Goal: Task Accomplishment & Management: Manage account settings

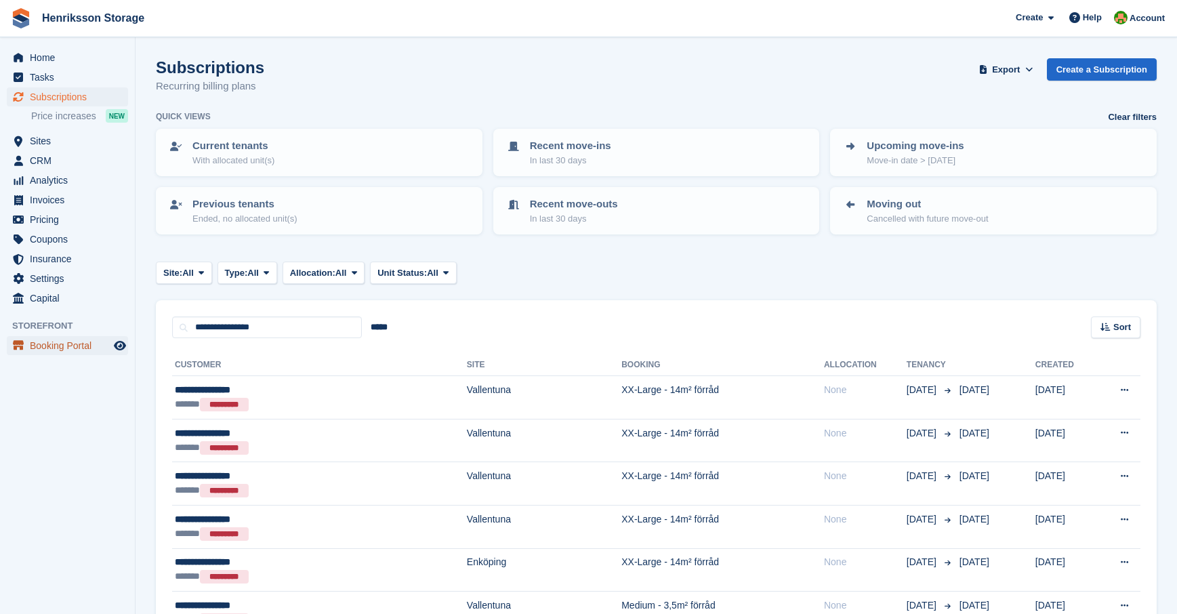
click at [50, 348] on span "Booking Portal" at bounding box center [70, 345] width 81 height 19
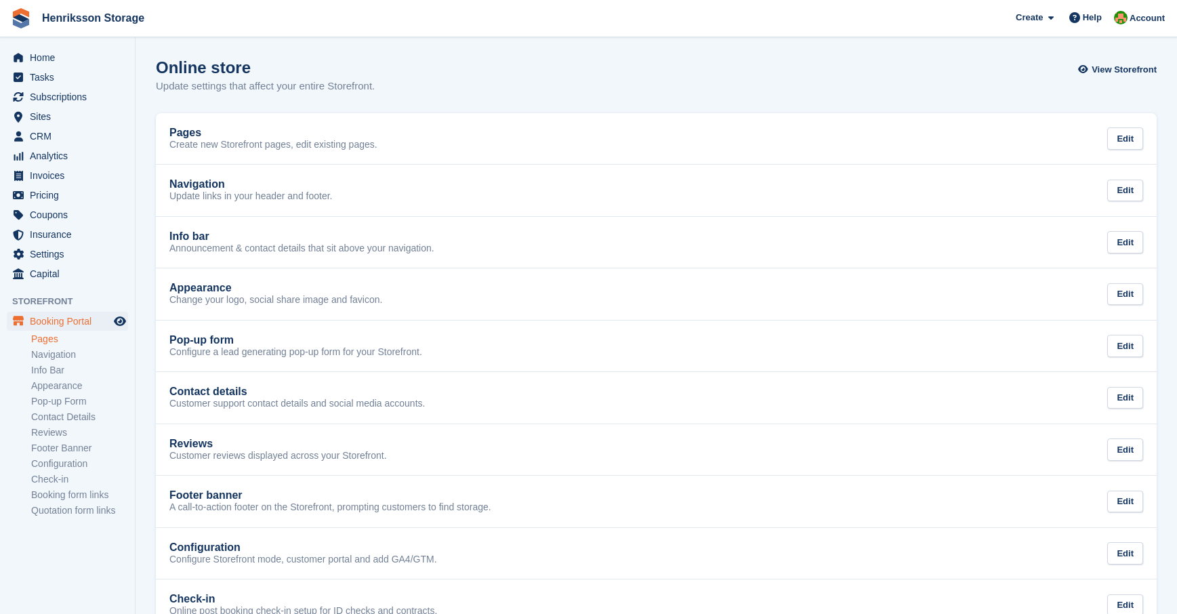
click at [46, 339] on link "Pages" at bounding box center [79, 339] width 97 height 13
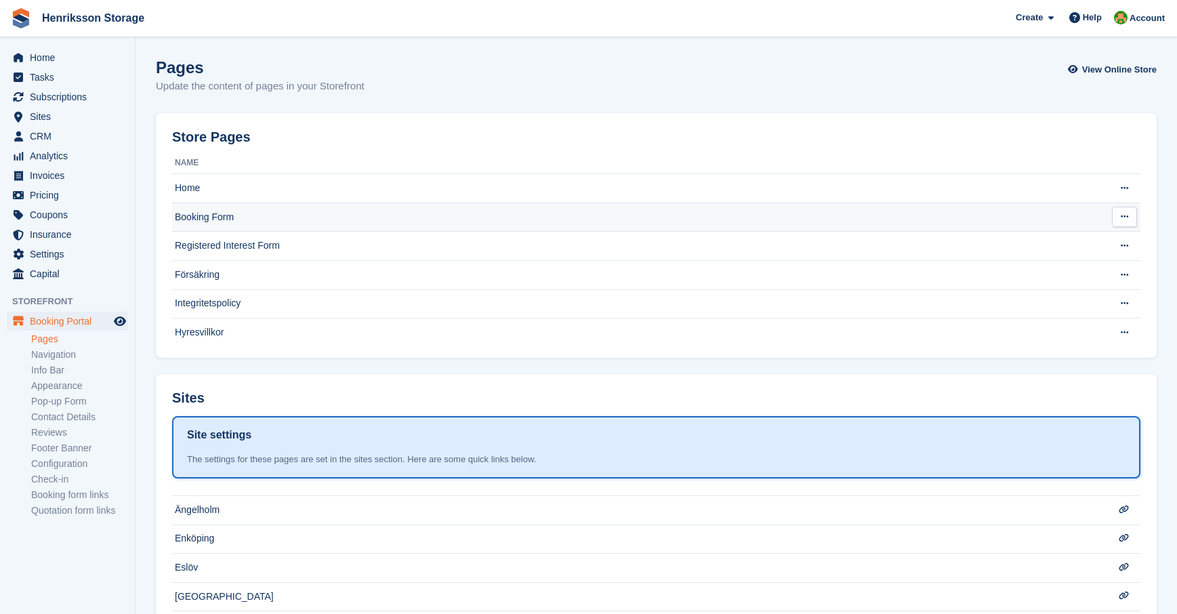
click at [188, 220] on td "Booking Form" at bounding box center [632, 217] width 920 height 29
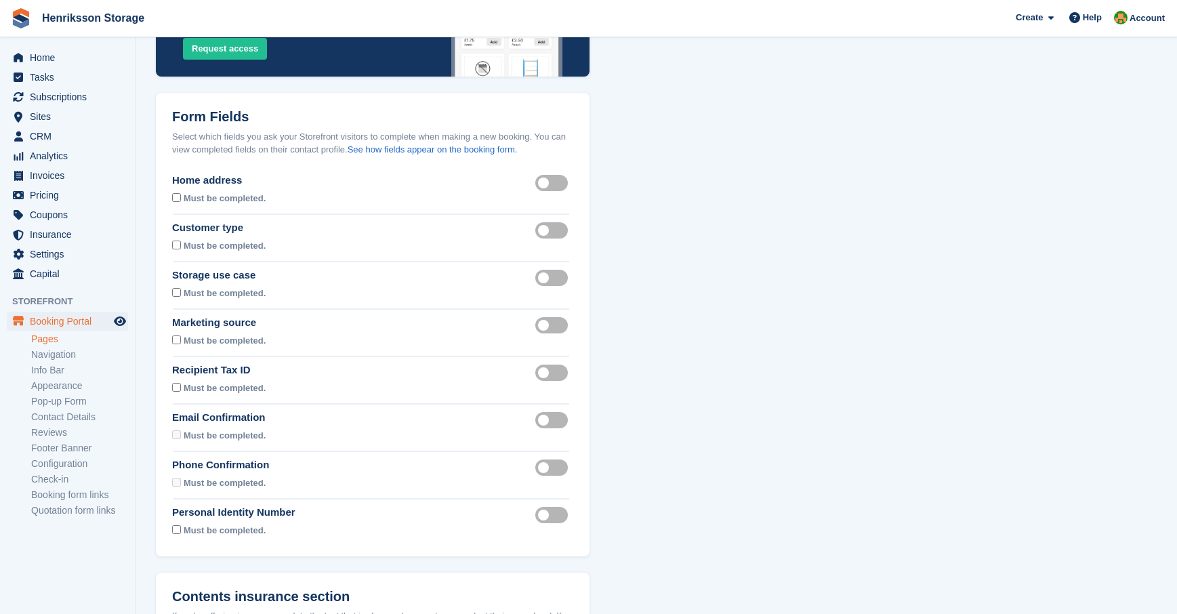
scroll to position [205, 0]
click at [551, 372] on label "Recipient tax id visible" at bounding box center [554, 371] width 38 height 2
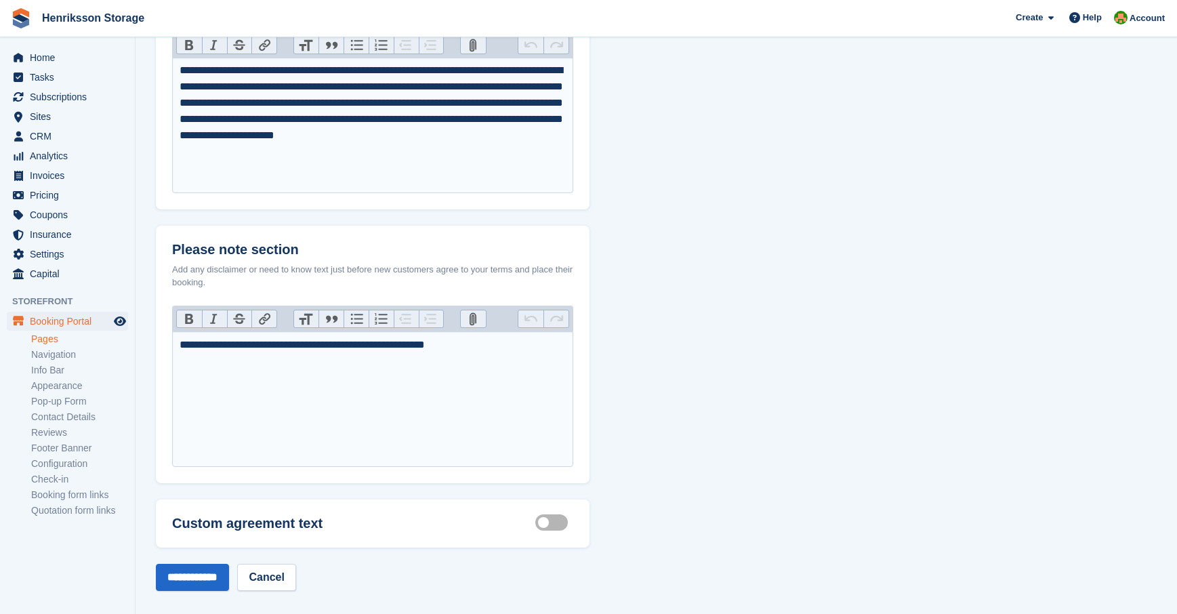
scroll to position [850, 0]
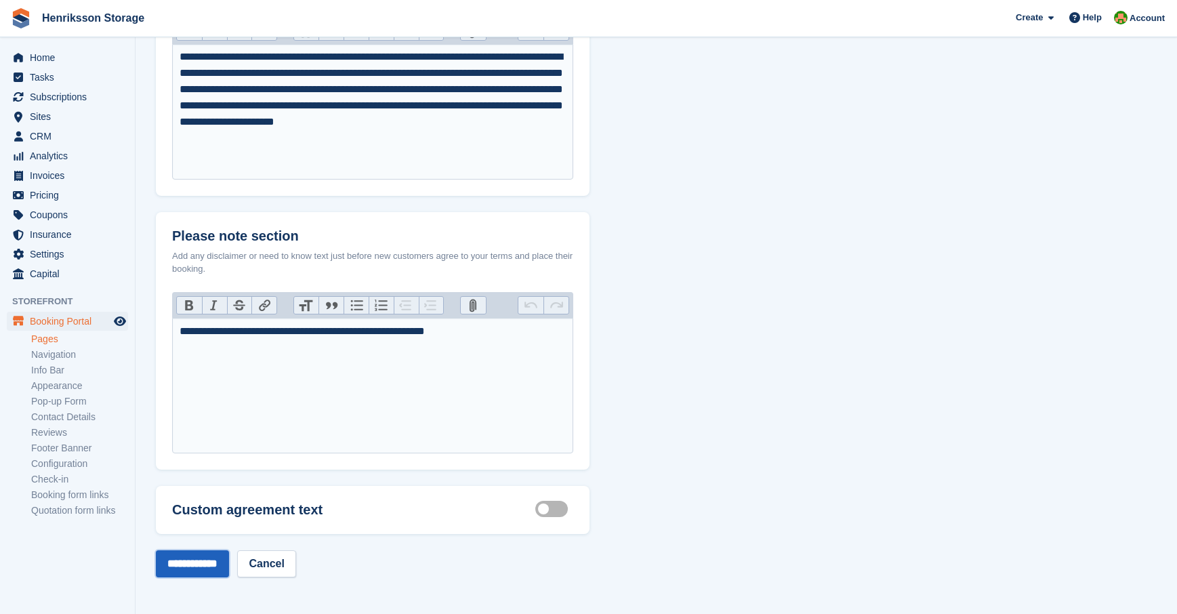
click at [194, 560] on input "**********" at bounding box center [192, 563] width 73 height 27
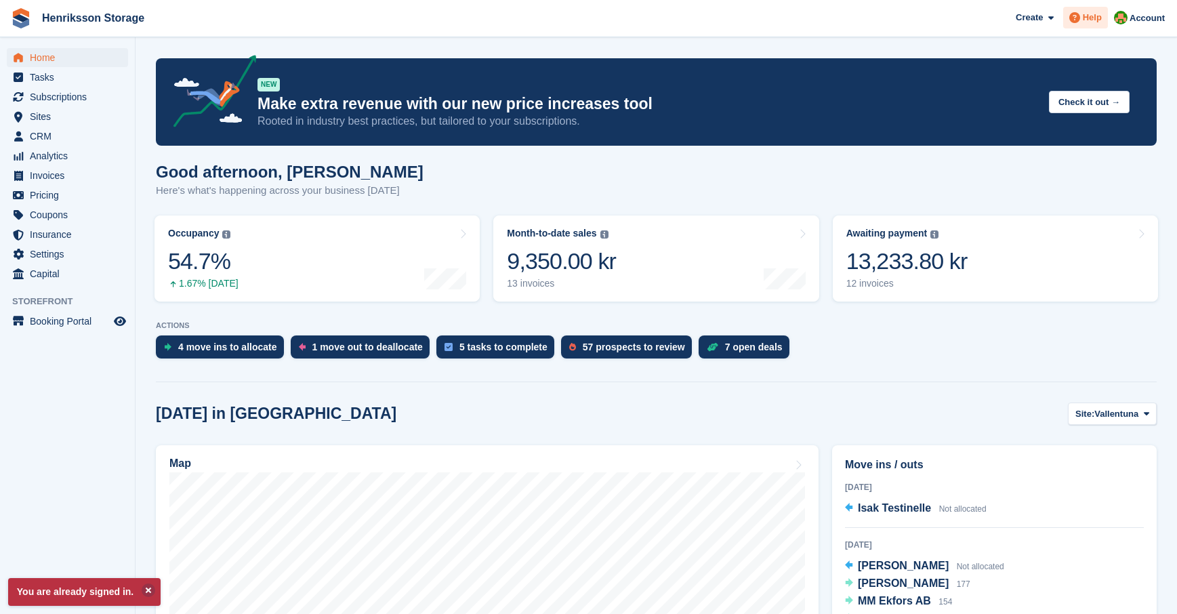
click at [1088, 20] on span "Help" at bounding box center [1092, 18] width 19 height 14
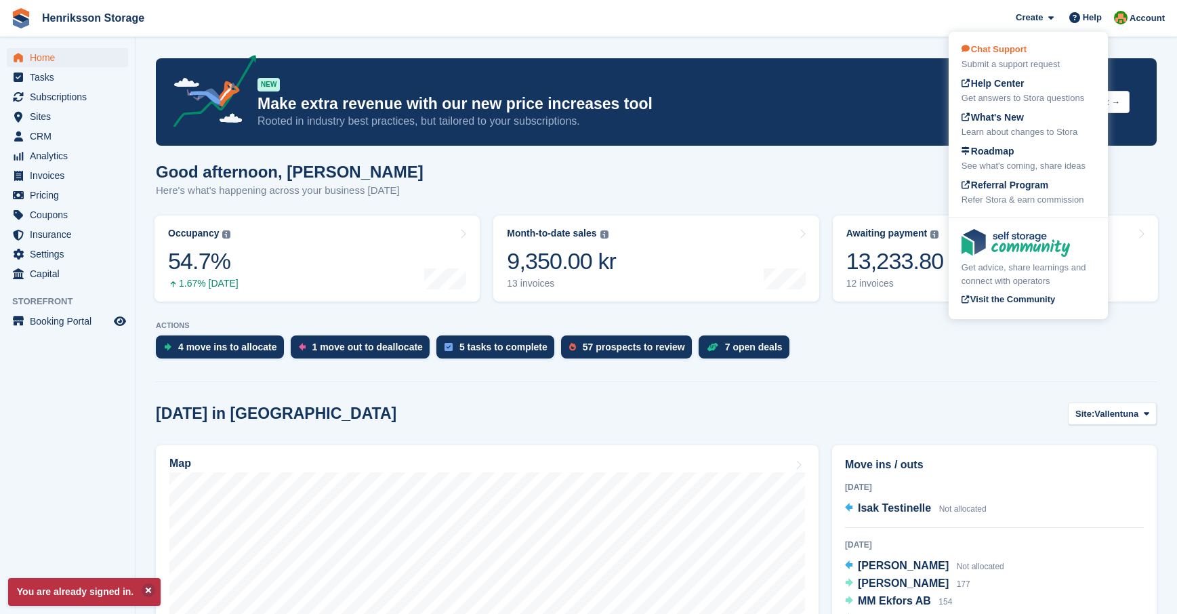
click at [998, 58] on div "Submit a support request" at bounding box center [1028, 65] width 133 height 14
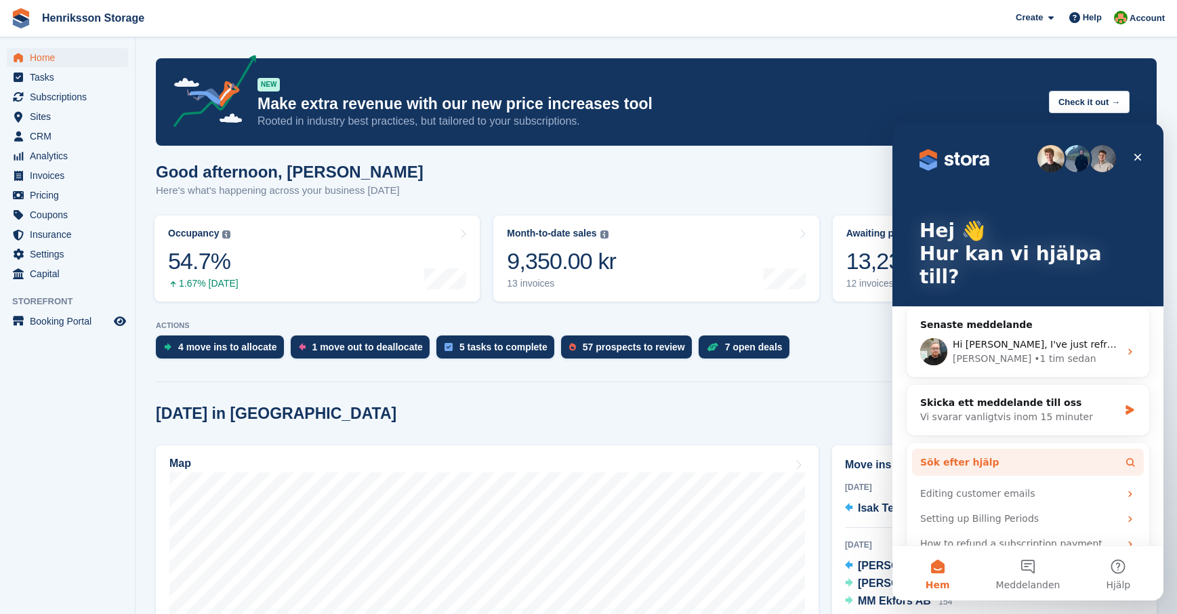
click at [948, 455] on span "Sök efter hjälp" at bounding box center [959, 462] width 79 height 14
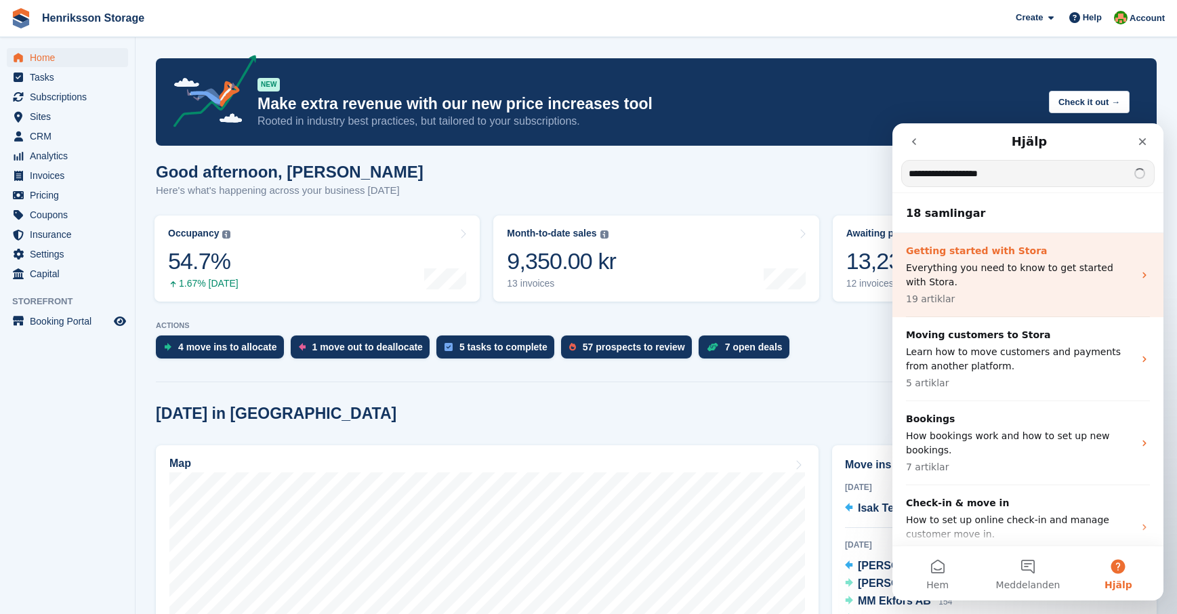
type input "**********"
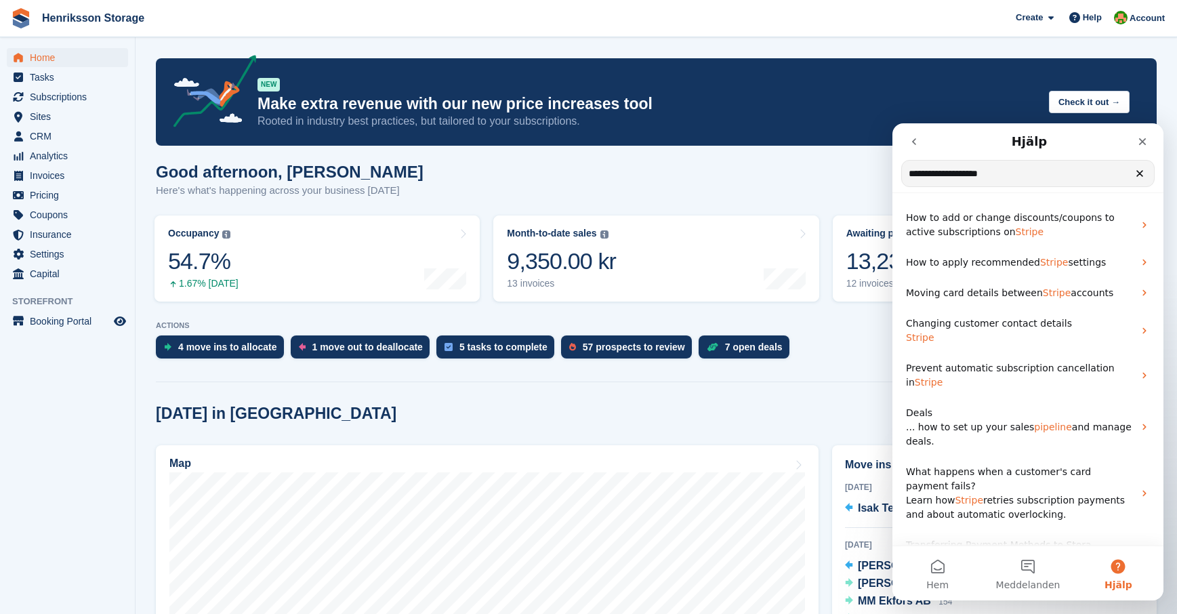
click at [1014, 170] on input "**********" at bounding box center [1028, 174] width 252 height 26
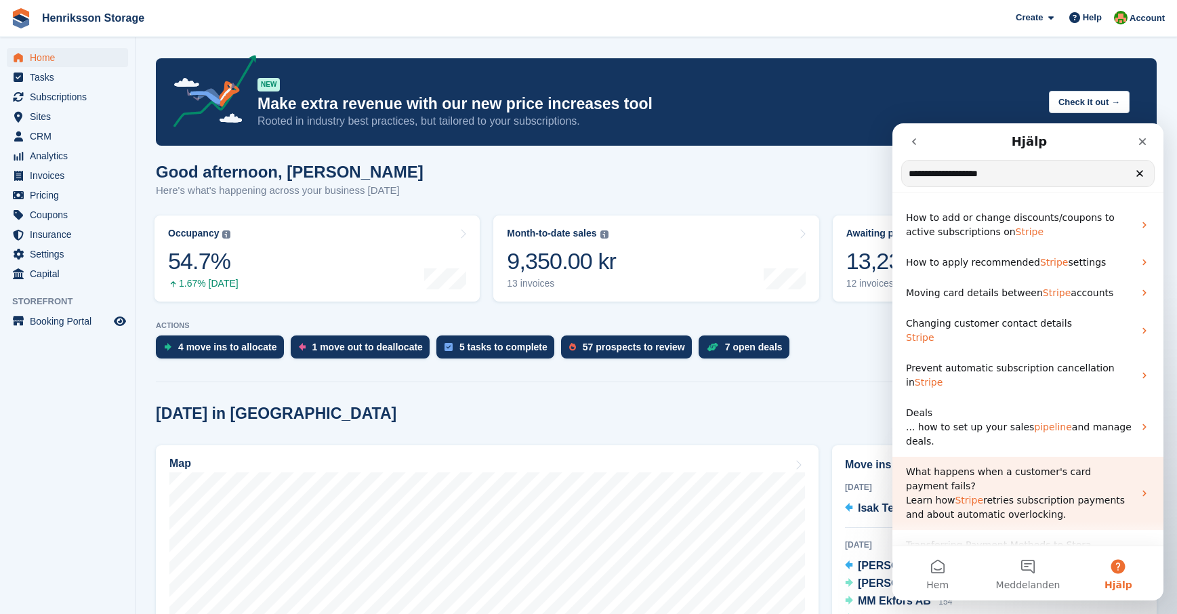
scroll to position [146, 0]
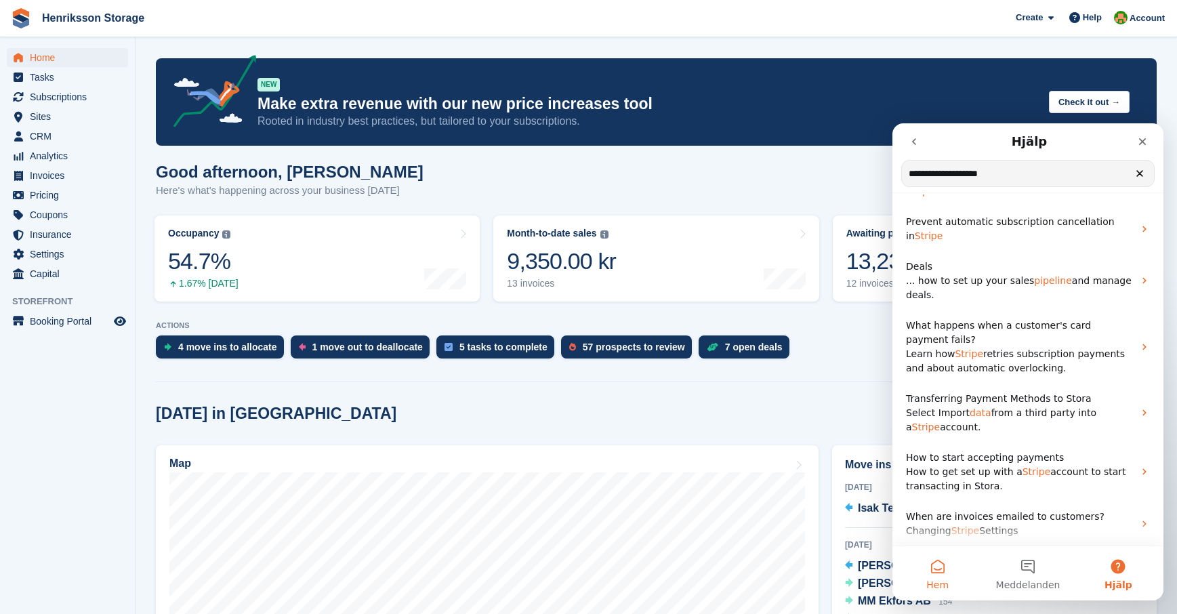
click at [934, 565] on button "Hem" at bounding box center [937, 573] width 90 height 54
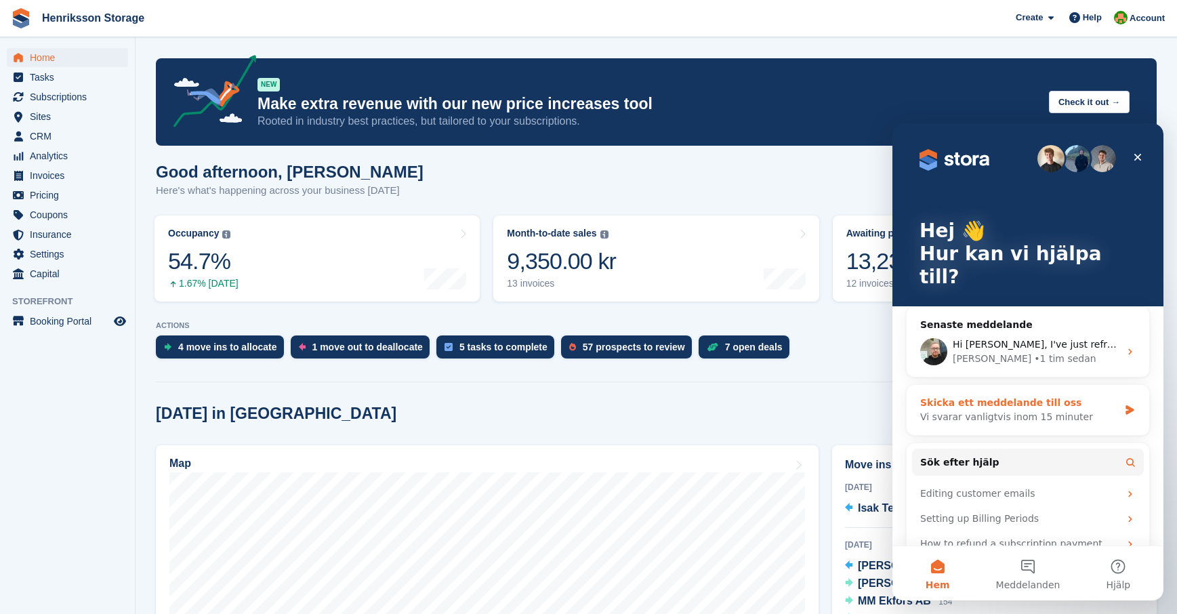
click at [957, 396] on div "Skicka ett meddelande till oss" at bounding box center [1019, 403] width 199 height 14
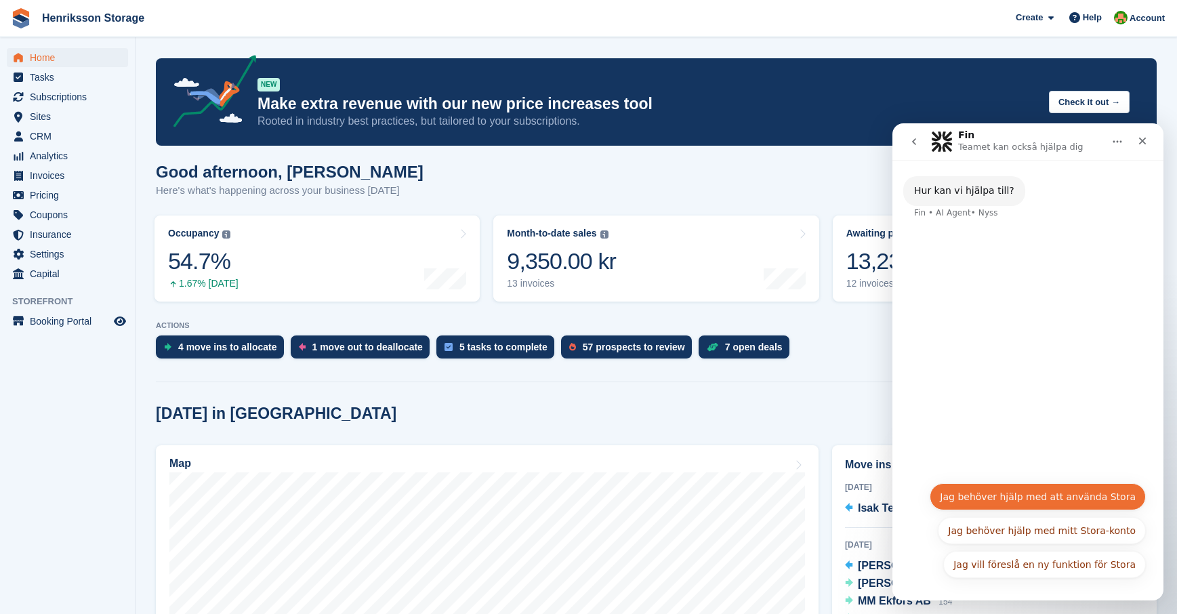
click at [997, 502] on button "Jag behöver hjälp med att använda Stora" at bounding box center [1038, 496] width 216 height 27
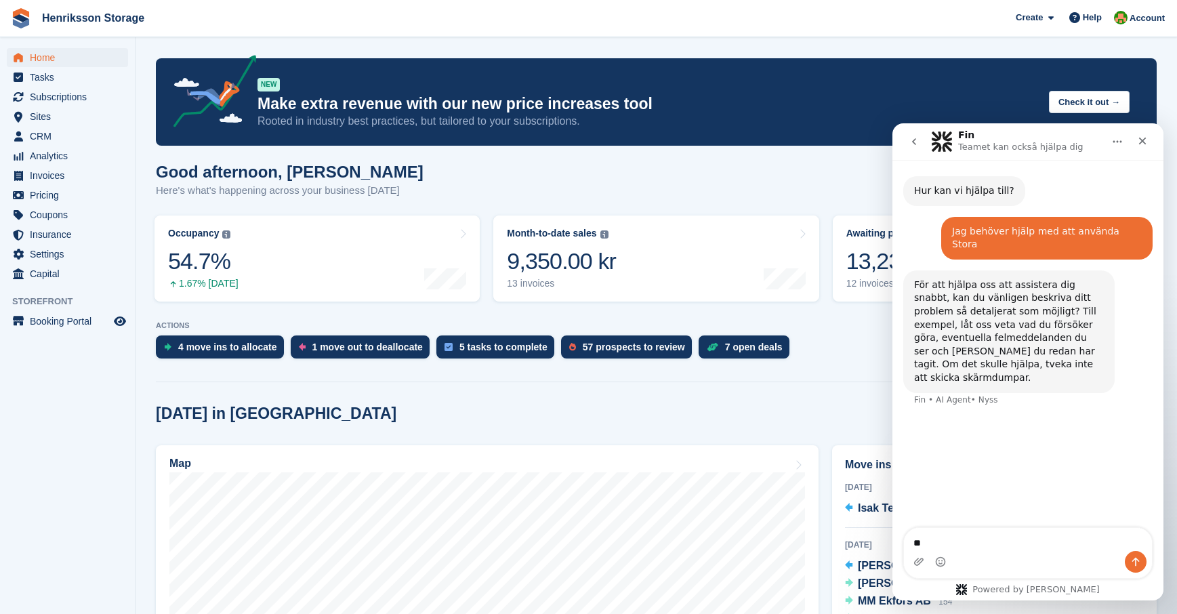
type textarea "*"
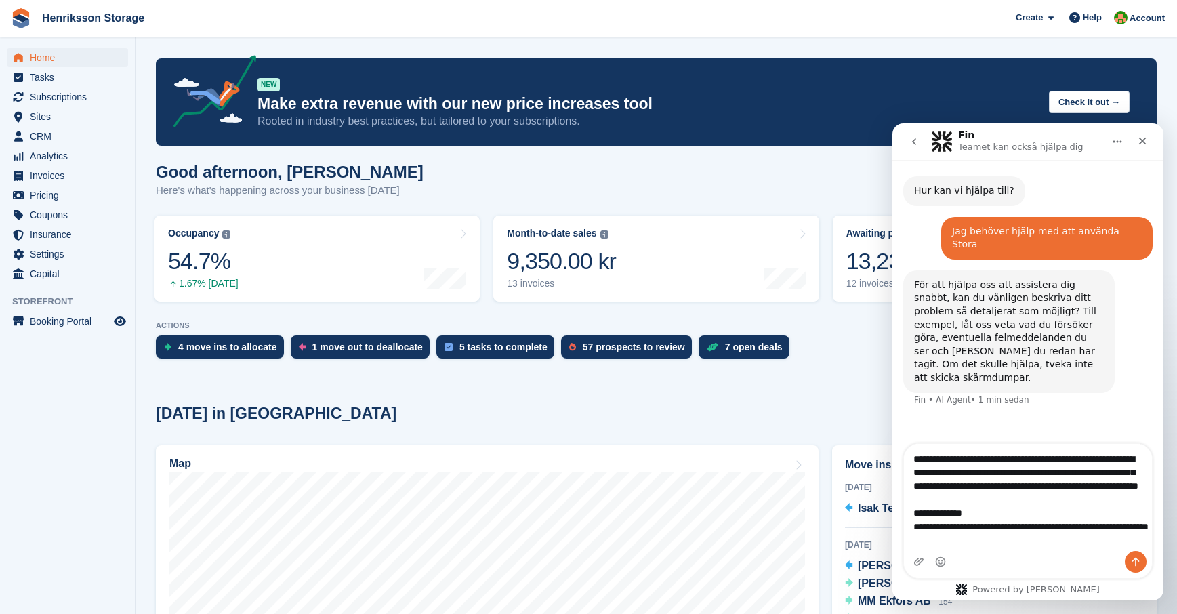
scroll to position [35, 0]
type textarea "**********"
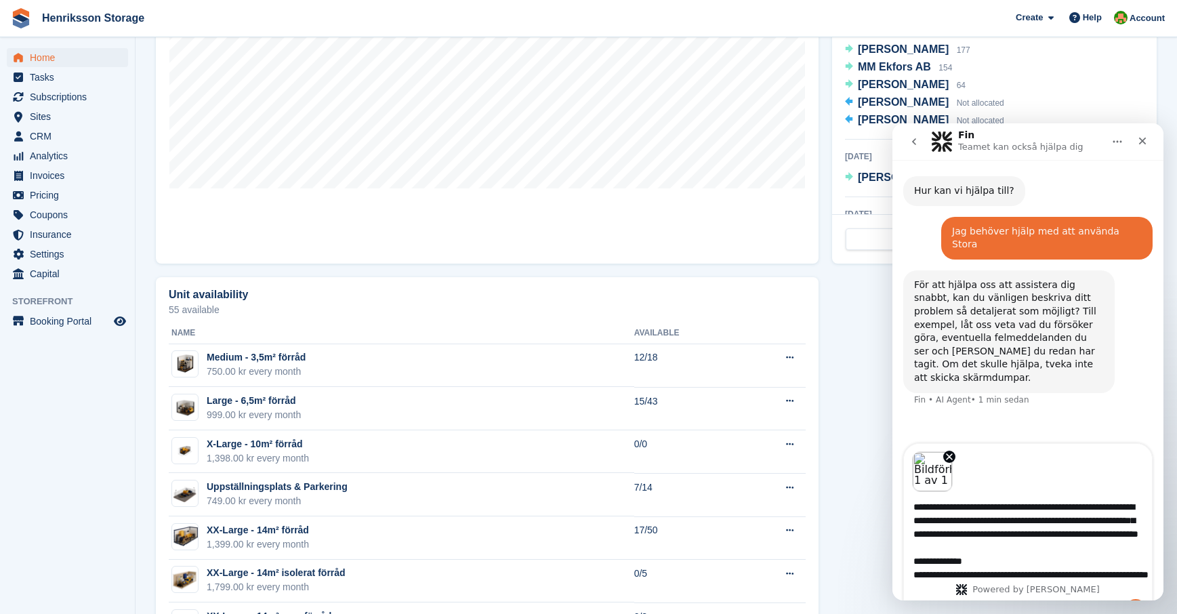
scroll to position [639, 0]
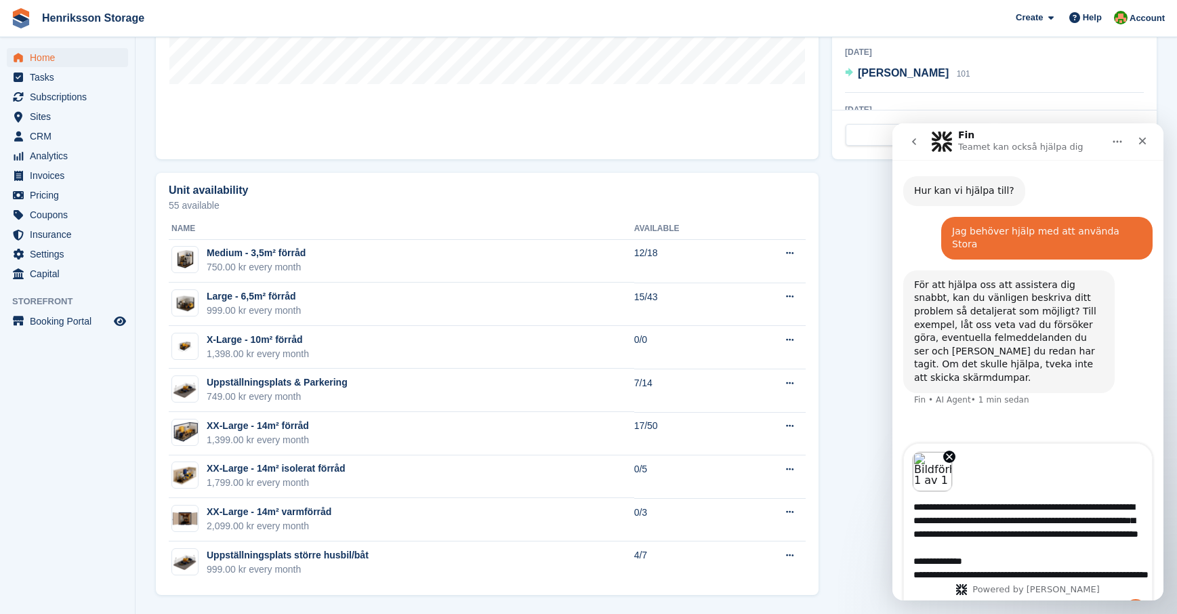
click at [1119, 560] on textarea "**********" at bounding box center [1028, 545] width 248 height 107
click at [1134, 600] on button "Skriv ett meddelande…" at bounding box center [1136, 610] width 22 height 22
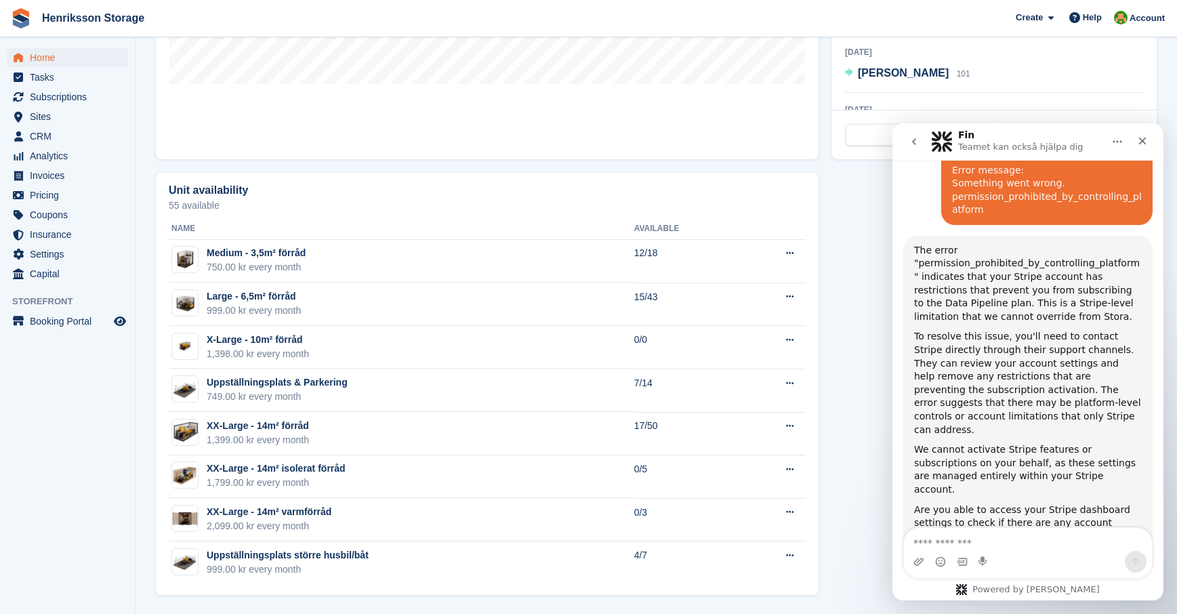
scroll to position [521, 0]
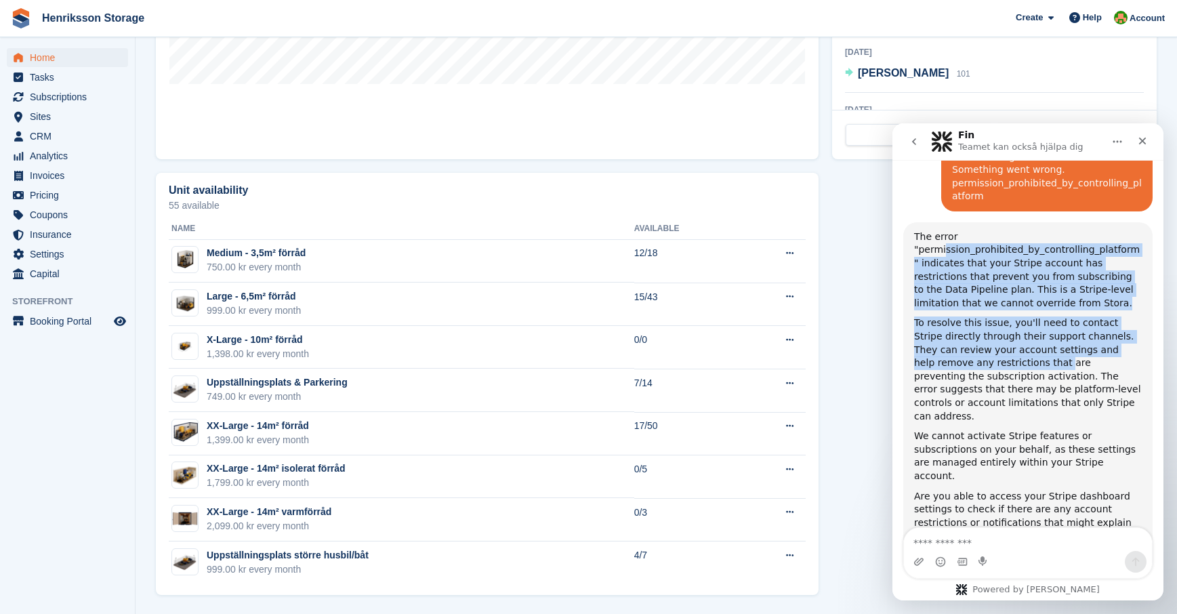
drag, startPoint x: 945, startPoint y: 221, endPoint x: 992, endPoint y: 384, distance: 169.4
click at [992, 381] on div "The error "permission_prohibited_by_controlling_platform" indicates that your S…" at bounding box center [1028, 386] width 228 height 312
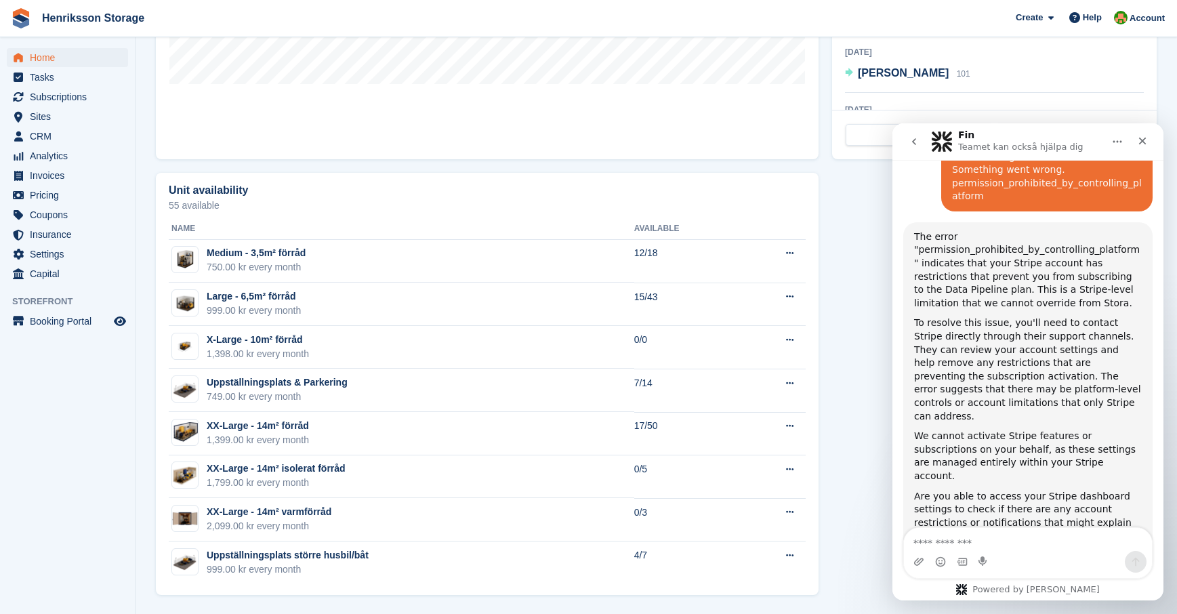
click at [992, 384] on div "The error "permission_prohibited_by_controlling_platform" indicates that your S…" at bounding box center [1028, 386] width 228 height 312
click at [968, 539] on textarea "Meddelande..." at bounding box center [1028, 539] width 248 height 23
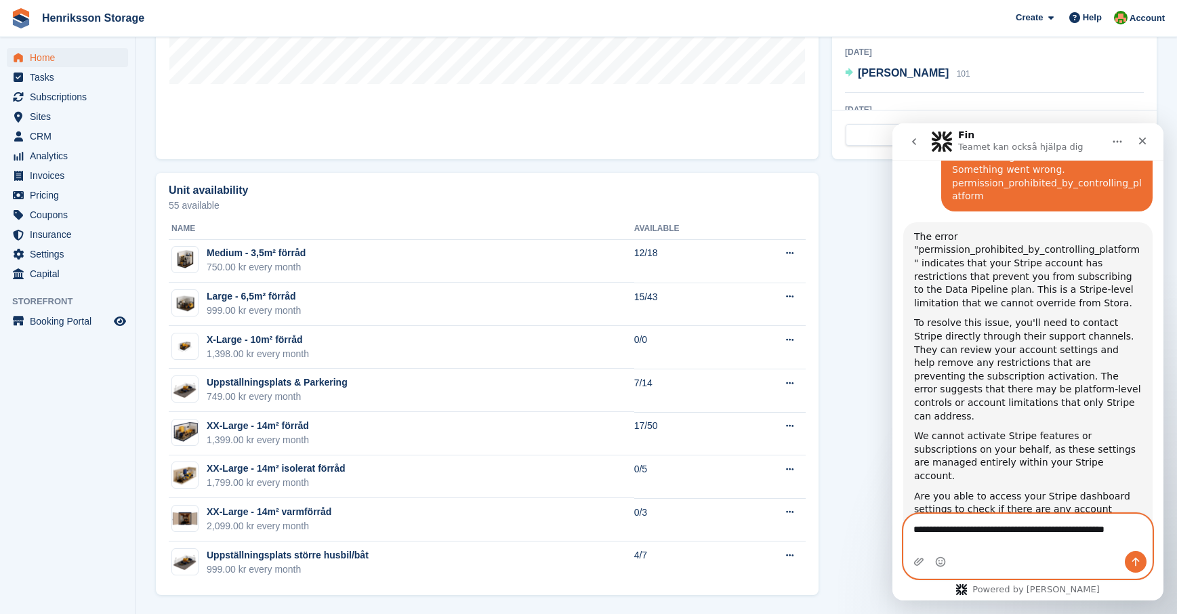
scroll to position [535, 0]
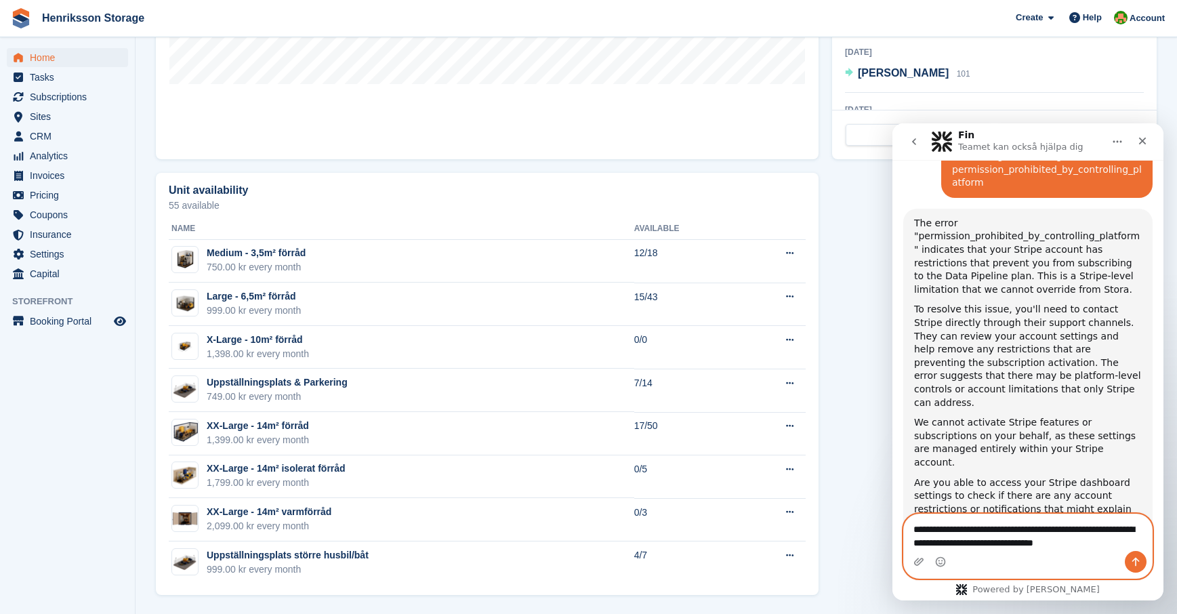
type textarea "**********"
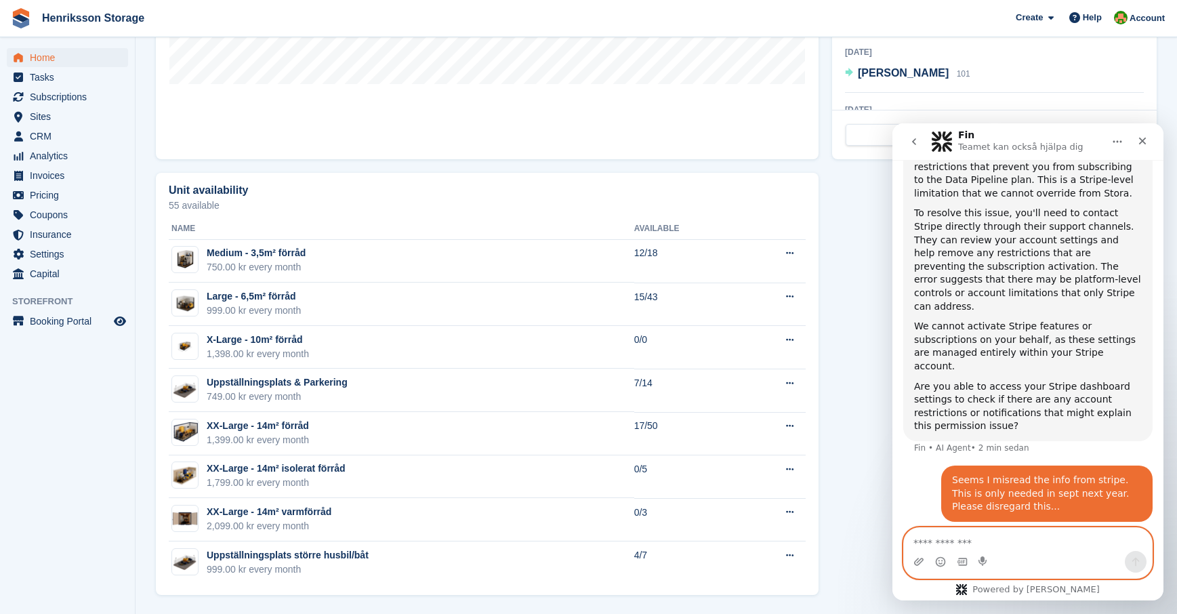
scroll to position [632, 0]
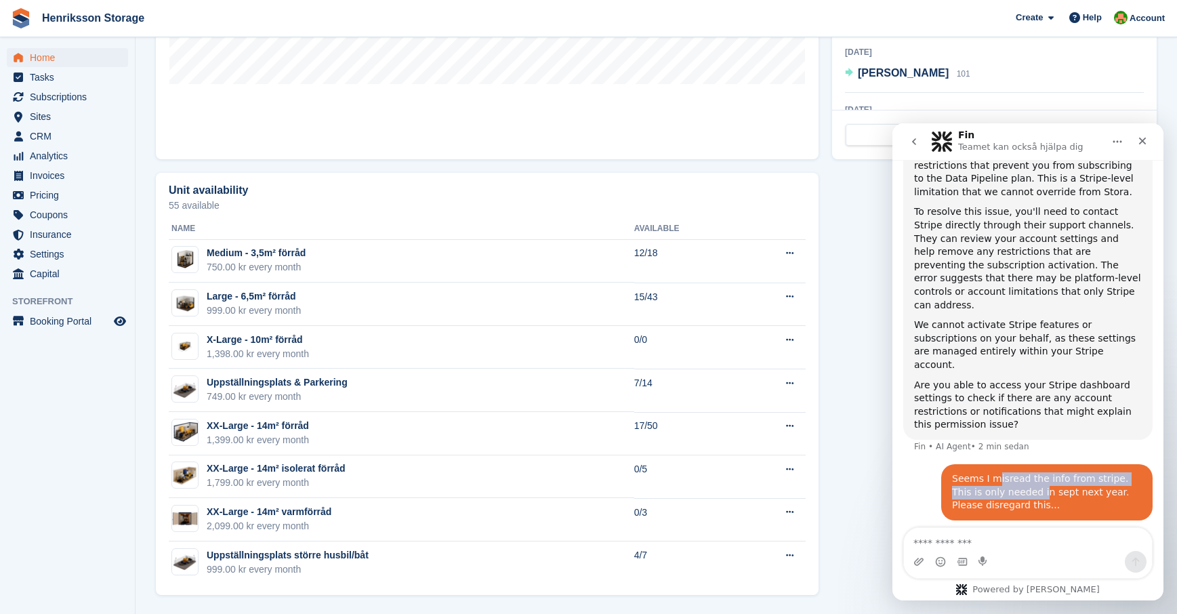
drag, startPoint x: 994, startPoint y: 430, endPoint x: 1037, endPoint y: 443, distance: 44.8
click at [1027, 472] on div "Seems I misread the info from stripe. This is only needed in sept next year. Pl…" at bounding box center [1047, 492] width 190 height 40
click at [1038, 472] on div "Seems I misread the info from stripe. This is only needed in sept next year. Pl…" at bounding box center [1047, 492] width 190 height 40
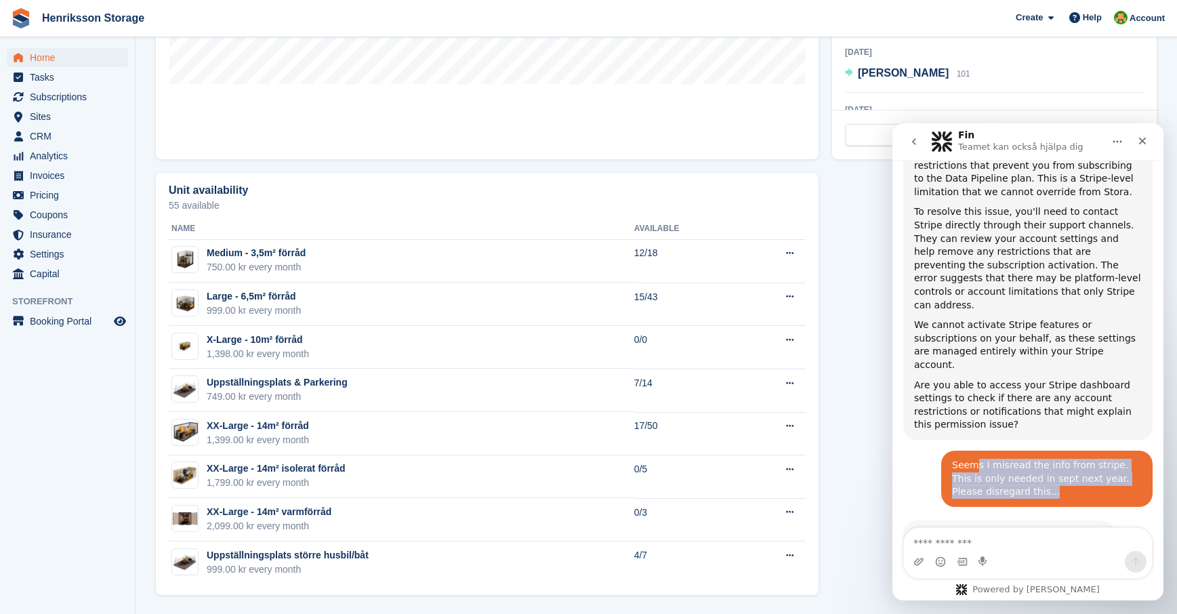
drag, startPoint x: 974, startPoint y: 421, endPoint x: 1034, endPoint y: 452, distance: 67.0
click at [1033, 459] on div "Seems I misread the info from stripe. This is only needed in sept next year. Pl…" at bounding box center [1047, 479] width 190 height 40
click at [1034, 452] on div "Seems I misread the info from stripe. This is only needed in sept next year. Pl…" at bounding box center [1046, 479] width 211 height 56
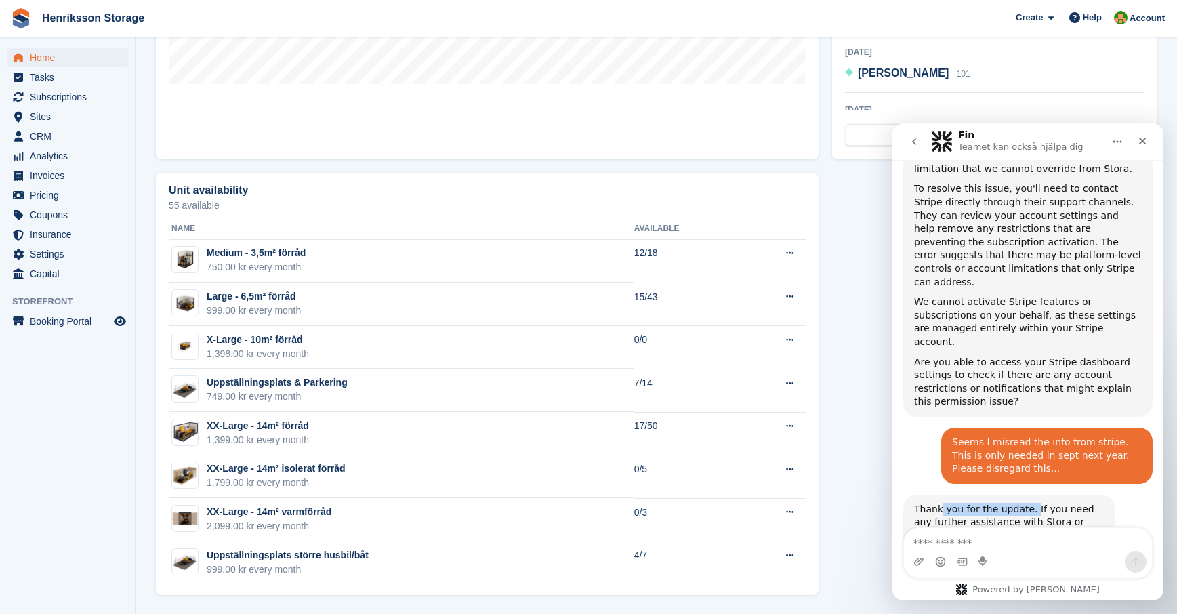
drag, startPoint x: 942, startPoint y: 451, endPoint x: 1070, endPoint y: 467, distance: 129.0
click at [1057, 503] on div "Thank you for the update. If you need any further assistance with Stora or Stri…" at bounding box center [1009, 529] width 190 height 53
click at [1070, 503] on div "Thank you for the update. If you need any further assistance with Stora or Stri…" at bounding box center [1009, 529] width 190 height 53
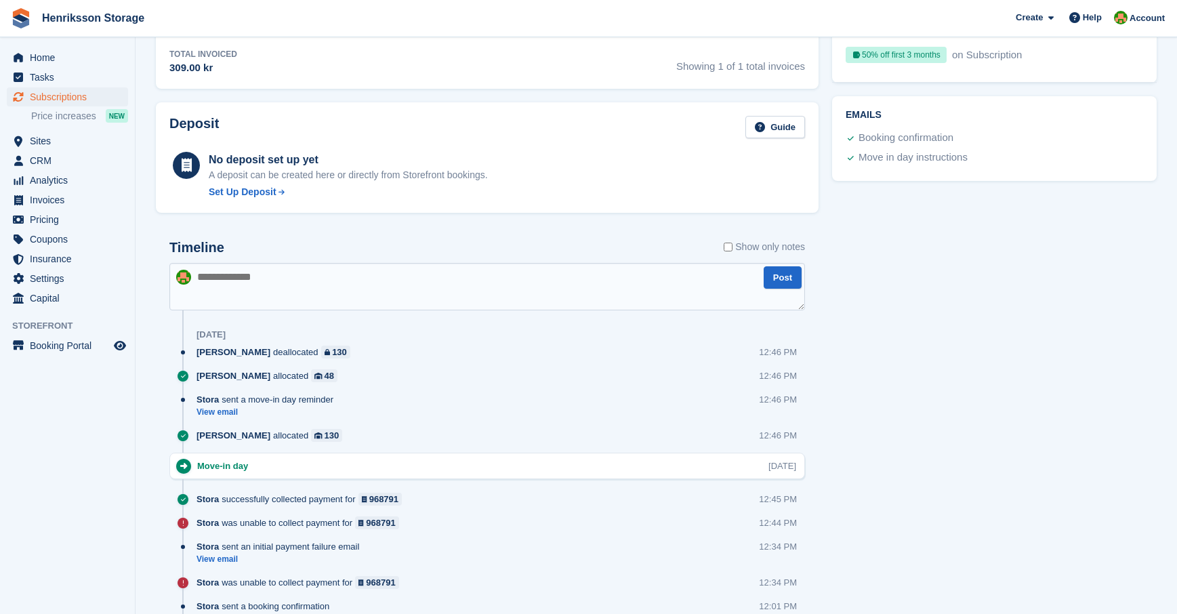
scroll to position [563, 0]
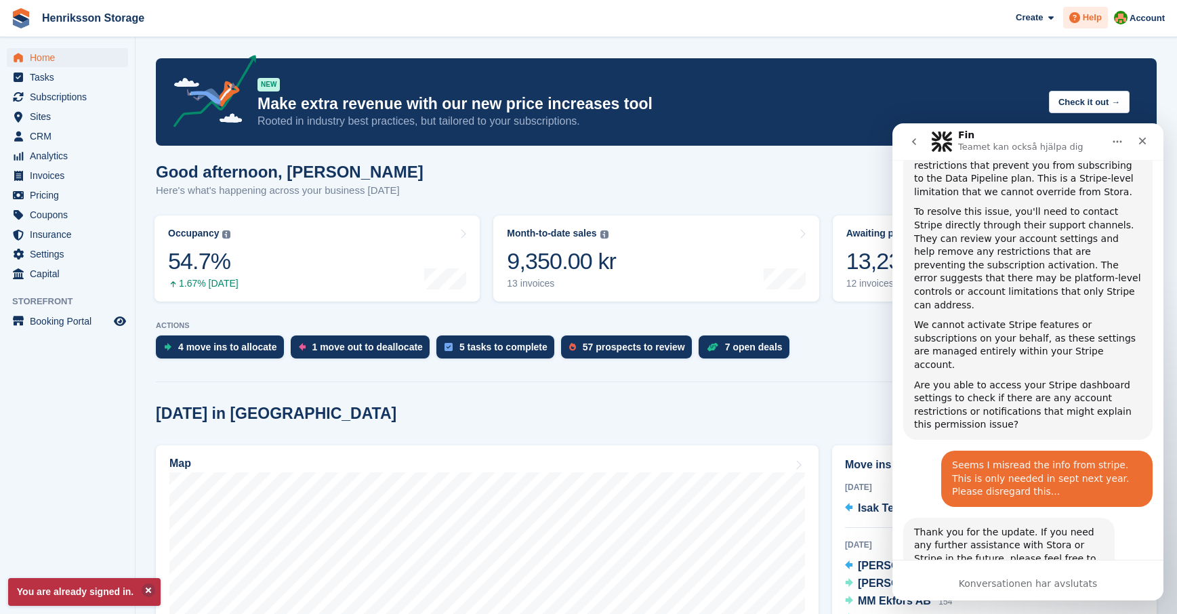
scroll to position [636, 0]
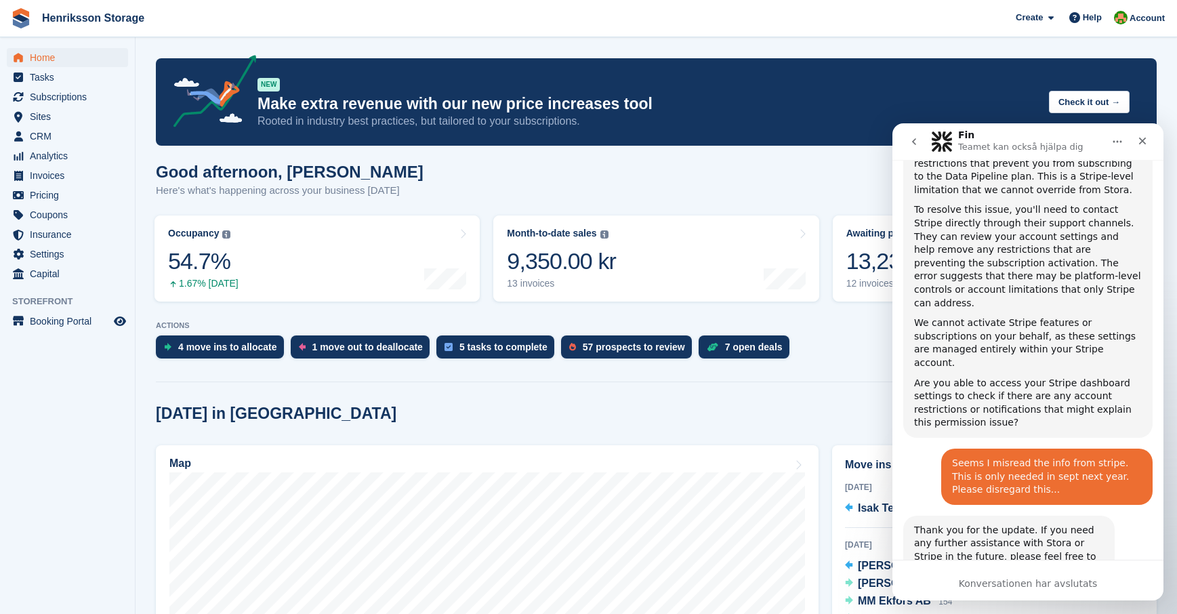
click at [150, 602] on div "Map" at bounding box center [487, 621] width 676 height 366
click at [41, 316] on span "Booking Portal" at bounding box center [70, 321] width 81 height 19
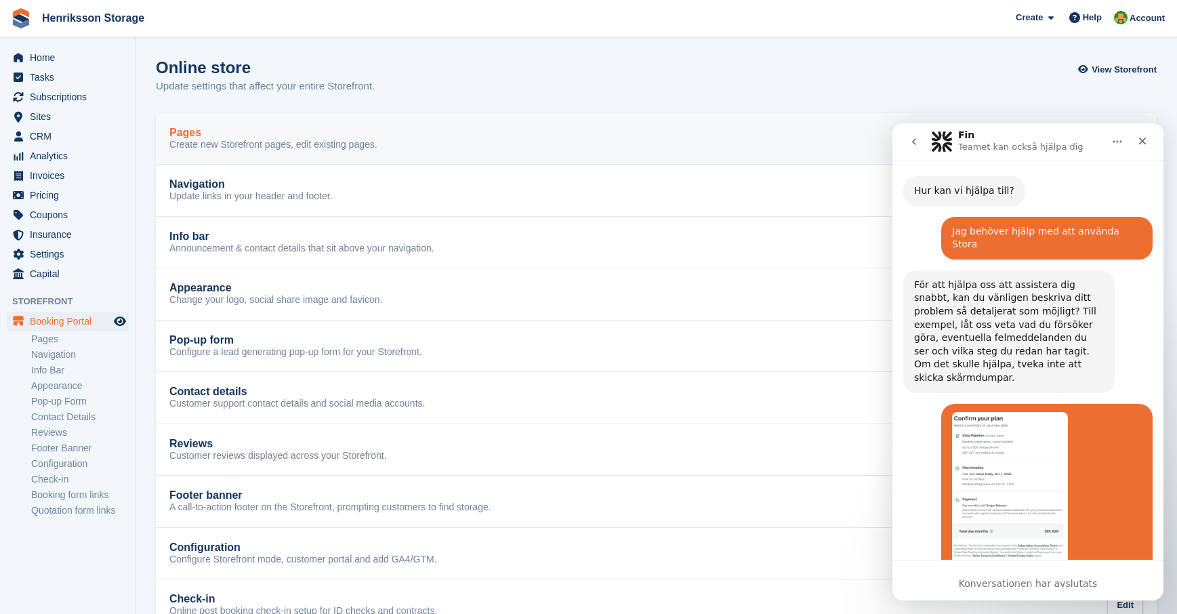
scroll to position [442, 0]
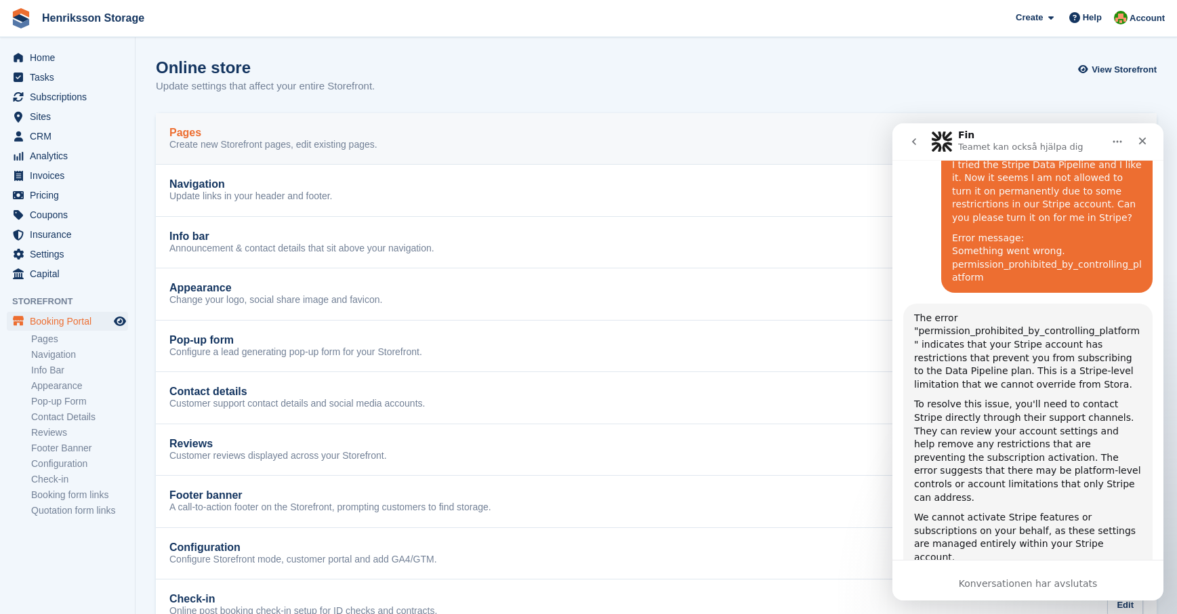
click at [208, 134] on div "Pages" at bounding box center [273, 133] width 208 height 12
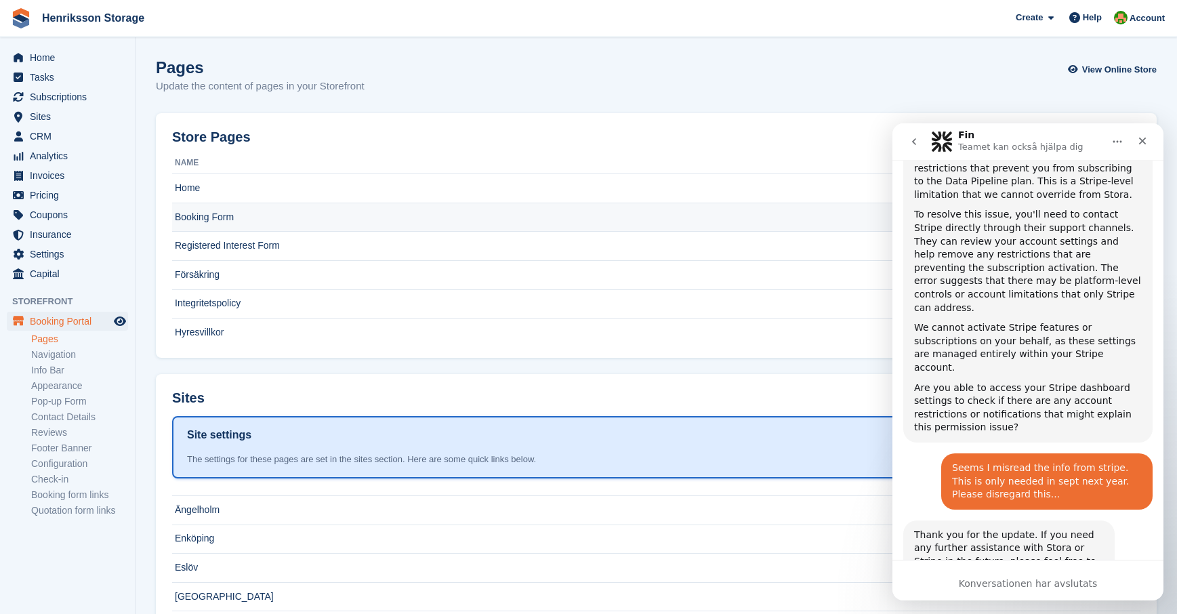
click at [213, 220] on td "Booking Form" at bounding box center [632, 217] width 920 height 29
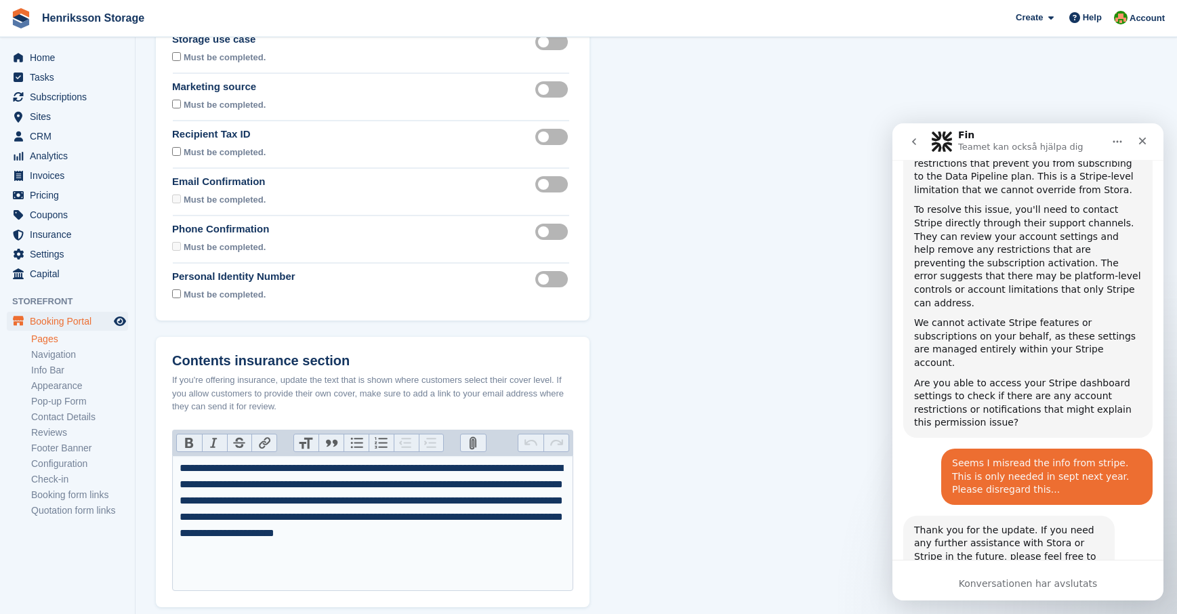
scroll to position [438, 0]
